Goal: Task Accomplishment & Management: Complete application form

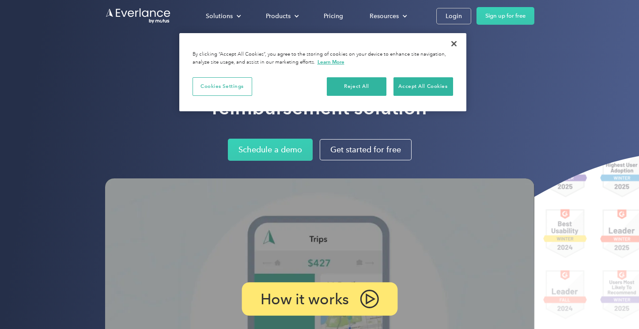
click at [297, 301] on p "How it works" at bounding box center [304, 299] width 89 height 13
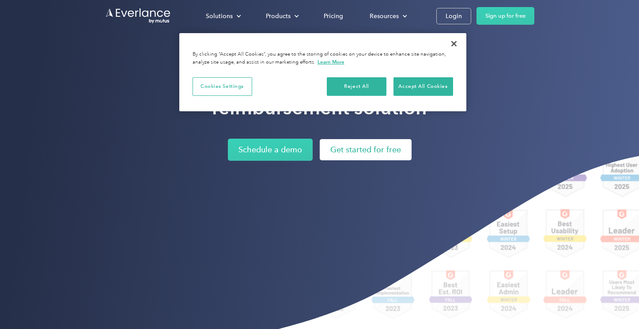
click at [350, 150] on link "Get started for free" at bounding box center [366, 149] width 92 height 21
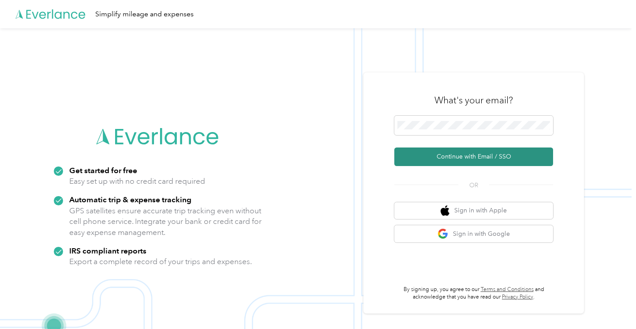
click at [441, 155] on button "Continue with Email / SSO" at bounding box center [474, 156] width 159 height 19
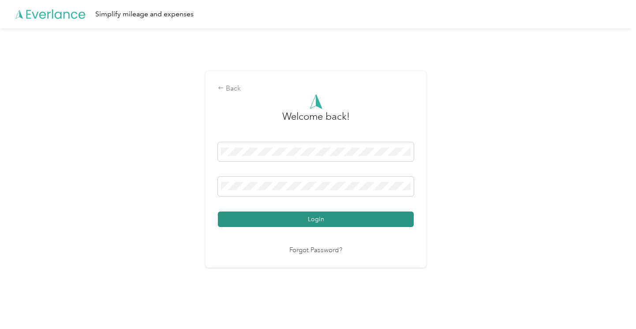
click at [368, 215] on button "Login" at bounding box center [316, 218] width 196 height 15
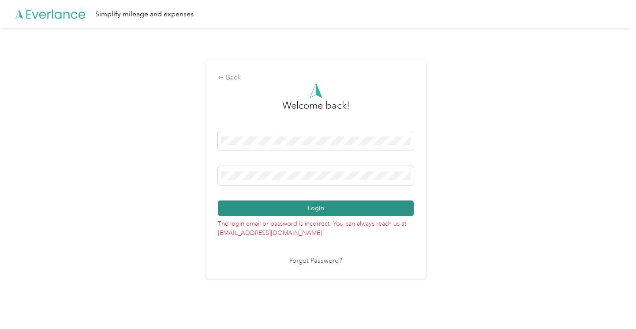
click at [309, 205] on button "Login" at bounding box center [316, 207] width 196 height 15
click at [316, 213] on button "Login" at bounding box center [316, 207] width 196 height 15
click at [314, 208] on button "Login" at bounding box center [316, 207] width 196 height 15
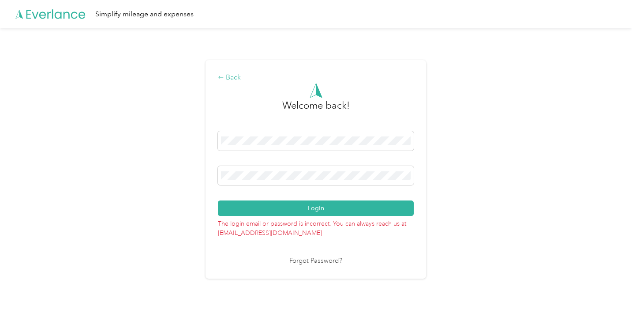
click at [224, 79] on icon at bounding box center [221, 77] width 6 height 6
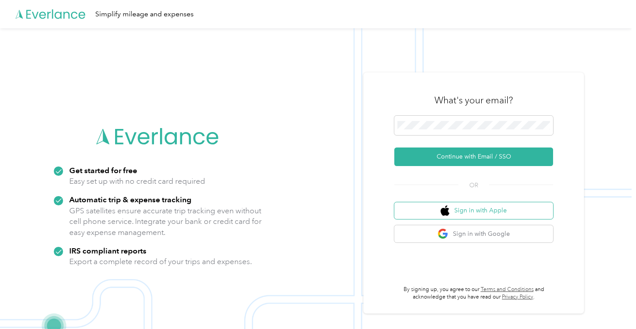
click at [483, 216] on button "Sign in with Apple" at bounding box center [474, 210] width 159 height 17
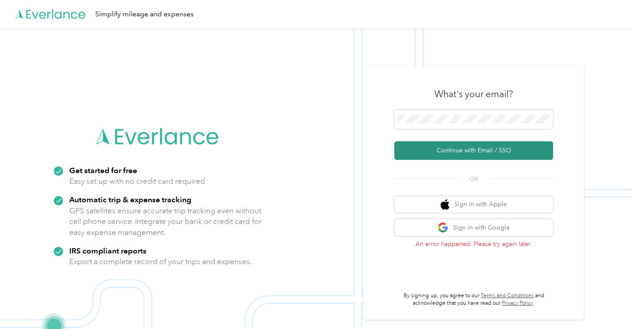
click at [484, 156] on button "Continue with Email / SSO" at bounding box center [474, 150] width 159 height 19
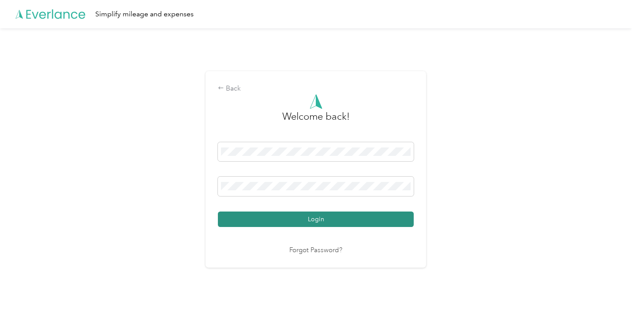
click at [365, 224] on button "Login" at bounding box center [316, 218] width 196 height 15
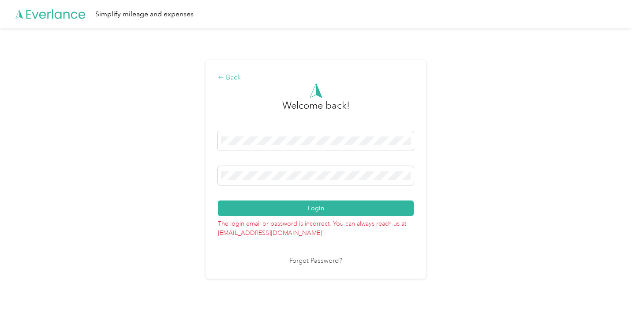
click at [224, 78] on icon at bounding box center [221, 77] width 6 height 6
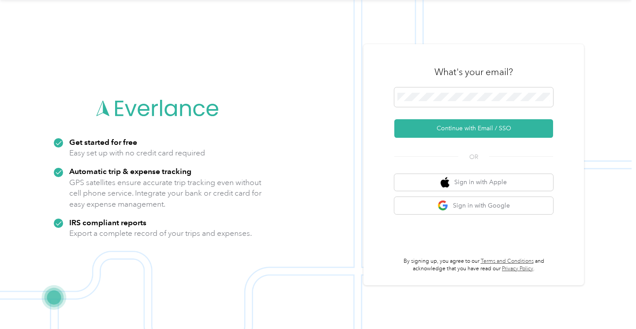
scroll to position [28, 0]
click at [489, 181] on button "Sign in with Apple" at bounding box center [474, 182] width 159 height 17
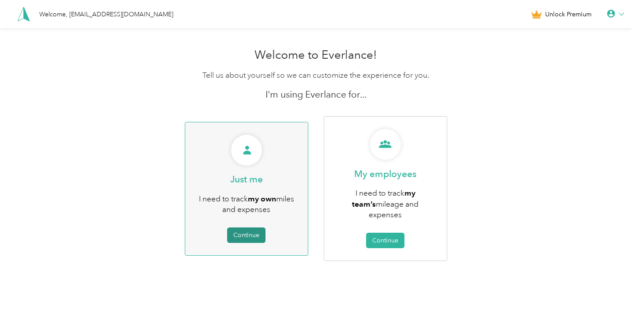
click at [246, 230] on button "Continue" at bounding box center [246, 234] width 38 height 15
